Goal: Transaction & Acquisition: Download file/media

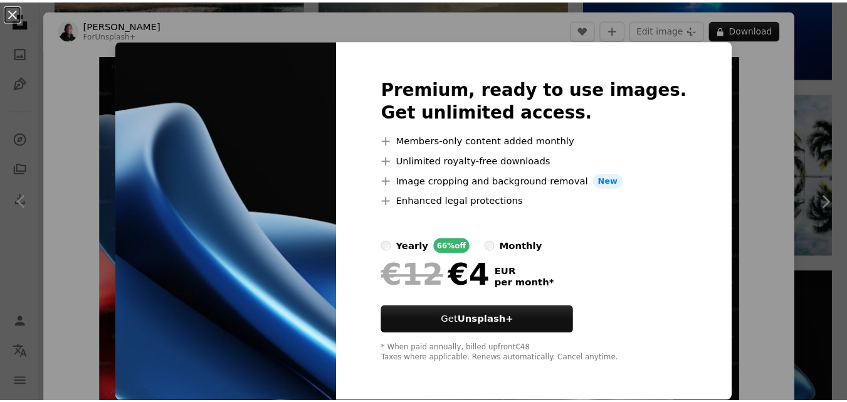
scroll to position [1, 0]
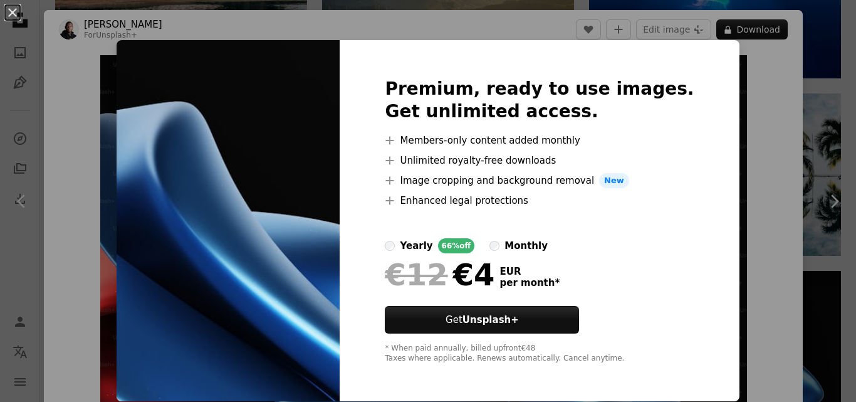
click at [726, 103] on div "An X shape Premium, ready to use images. Get unlimited access. A plus sign Memb…" at bounding box center [428, 201] width 856 height 402
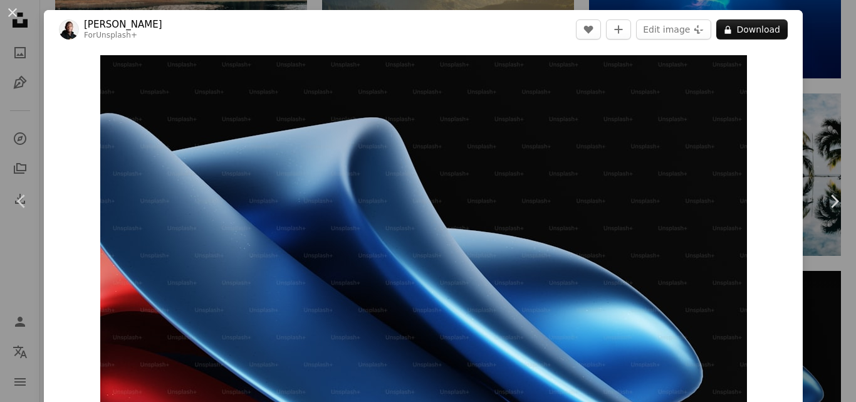
drag, startPoint x: 14, startPoint y: 14, endPoint x: 6, endPoint y: 31, distance: 18.2
click at [6, 31] on div "An X shape Chevron left Chevron right [PERSON_NAME] For Unsplash+ A heart A plu…" at bounding box center [428, 201] width 856 height 402
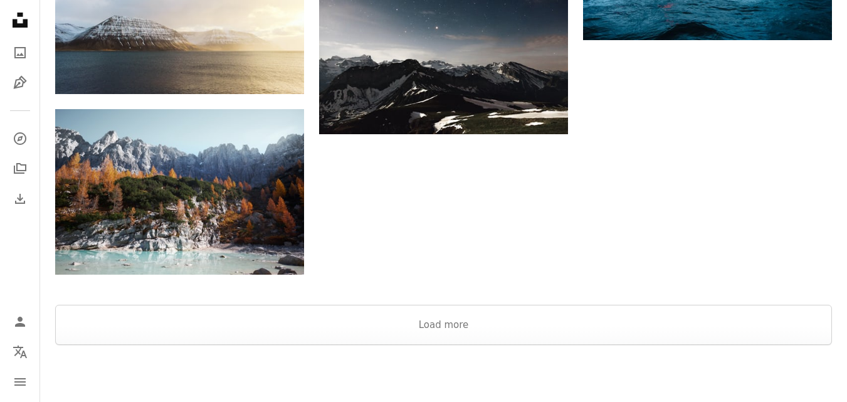
scroll to position [1478, 0]
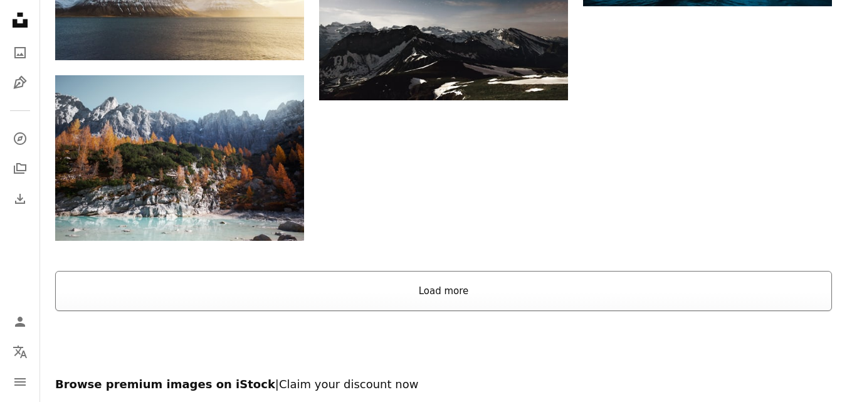
click at [466, 278] on button "Load more" at bounding box center [443, 291] width 777 height 40
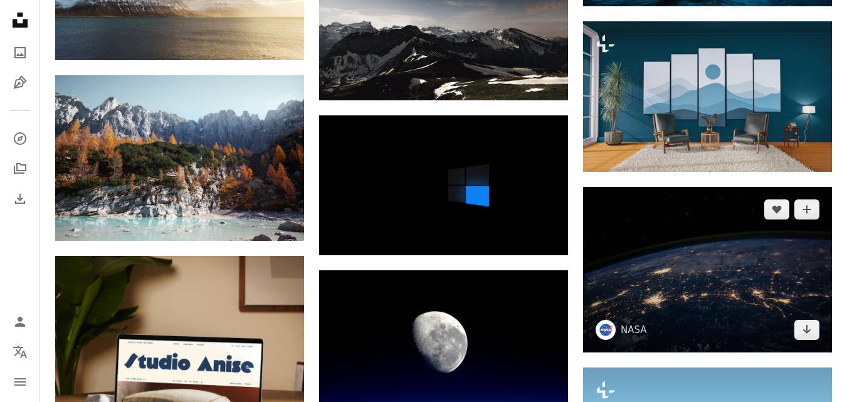
drag, startPoint x: 828, startPoint y: 256, endPoint x: 856, endPoint y: 150, distance: 109.5
click at [827, 256] on img at bounding box center [707, 269] width 249 height 165
click at [827, 236] on img at bounding box center [707, 269] width 249 height 165
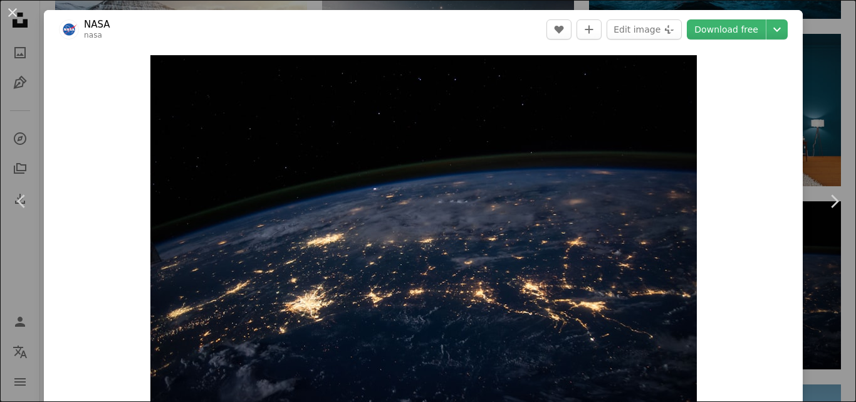
click at [819, 58] on div "An X shape Chevron left Chevron right NASA nasa A heart A plus sign Edit image …" at bounding box center [428, 201] width 856 height 402
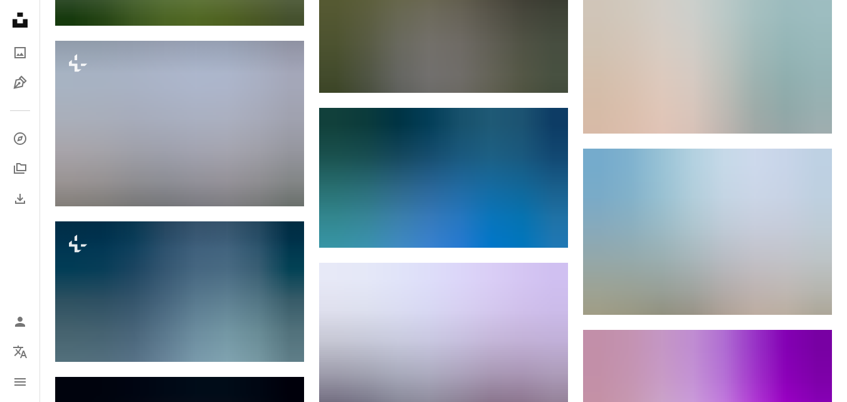
scroll to position [2580, 0]
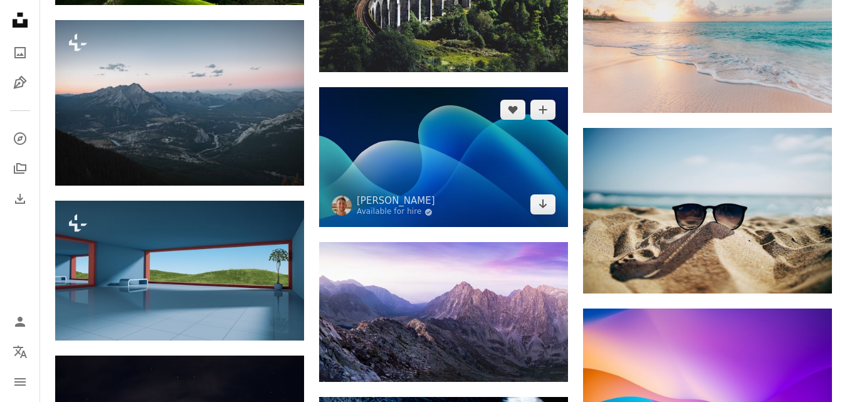
click at [349, 90] on img at bounding box center [443, 157] width 249 height 140
click at [348, 89] on img at bounding box center [443, 157] width 249 height 140
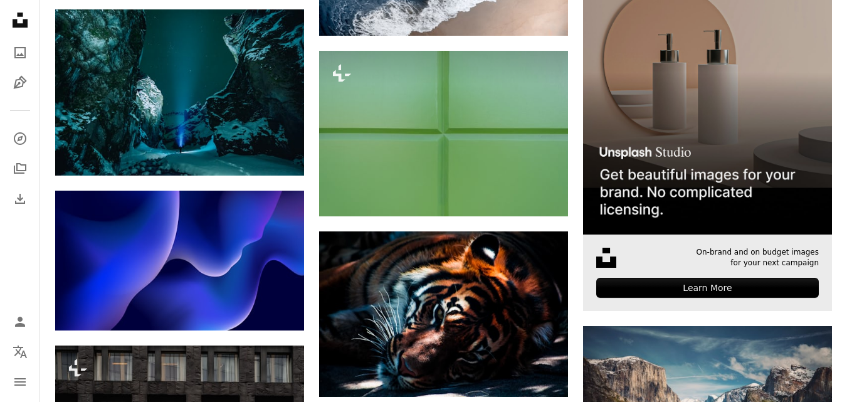
scroll to position [3163, 0]
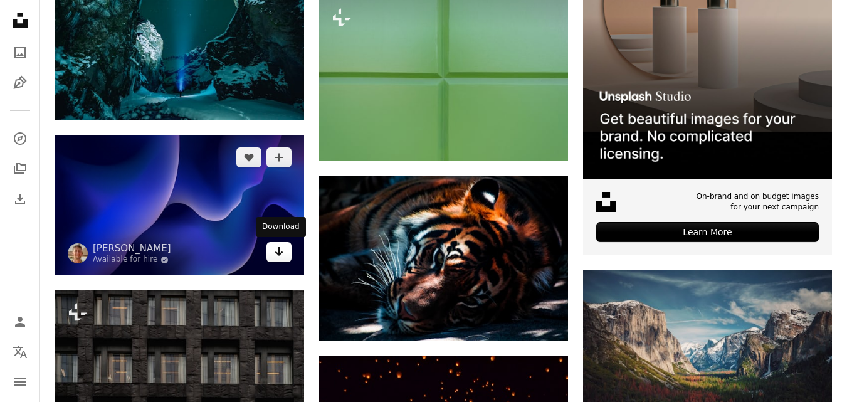
click at [280, 255] on icon "Download" at bounding box center [279, 251] width 8 height 9
